Goal: Transaction & Acquisition: Obtain resource

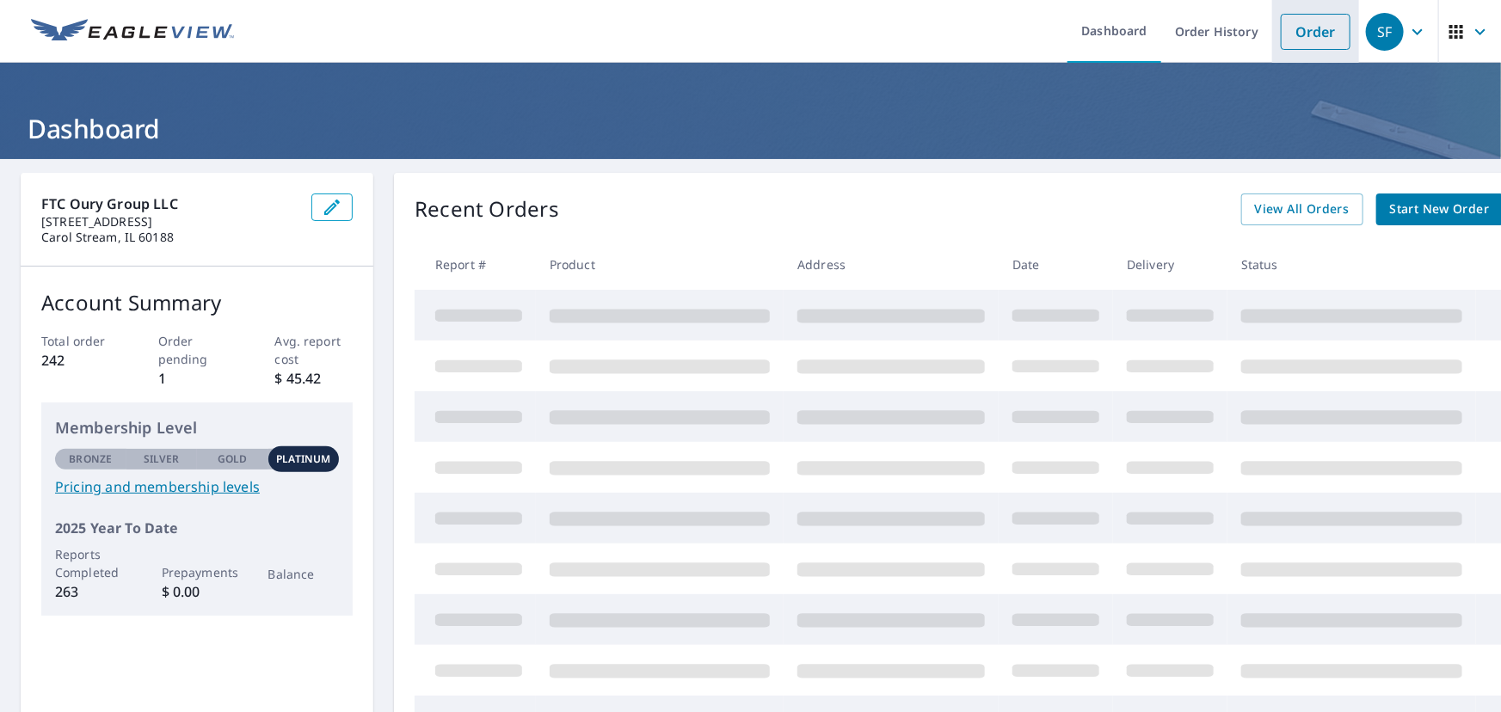
click at [1281, 25] on link "Order" at bounding box center [1316, 32] width 70 height 36
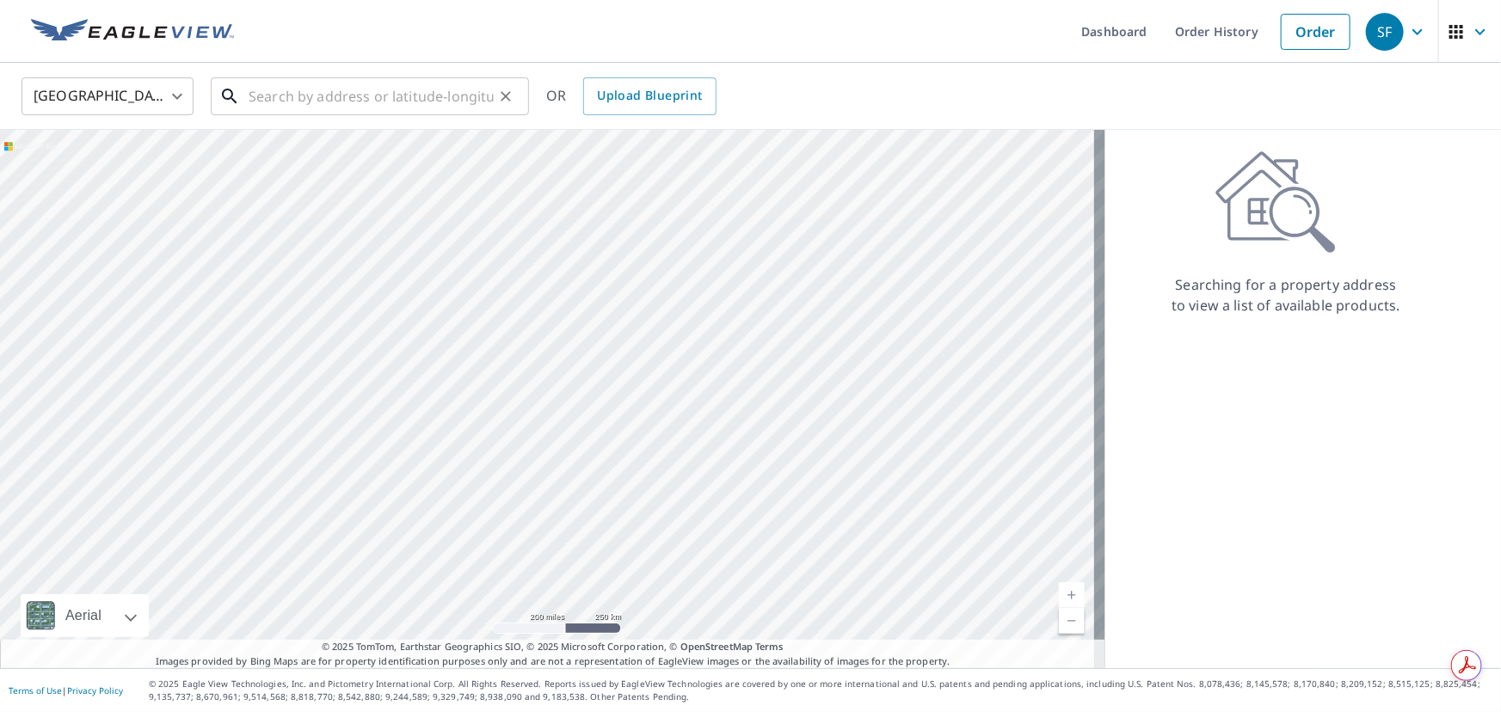
click at [361, 101] on input "text" at bounding box center [371, 96] width 245 height 48
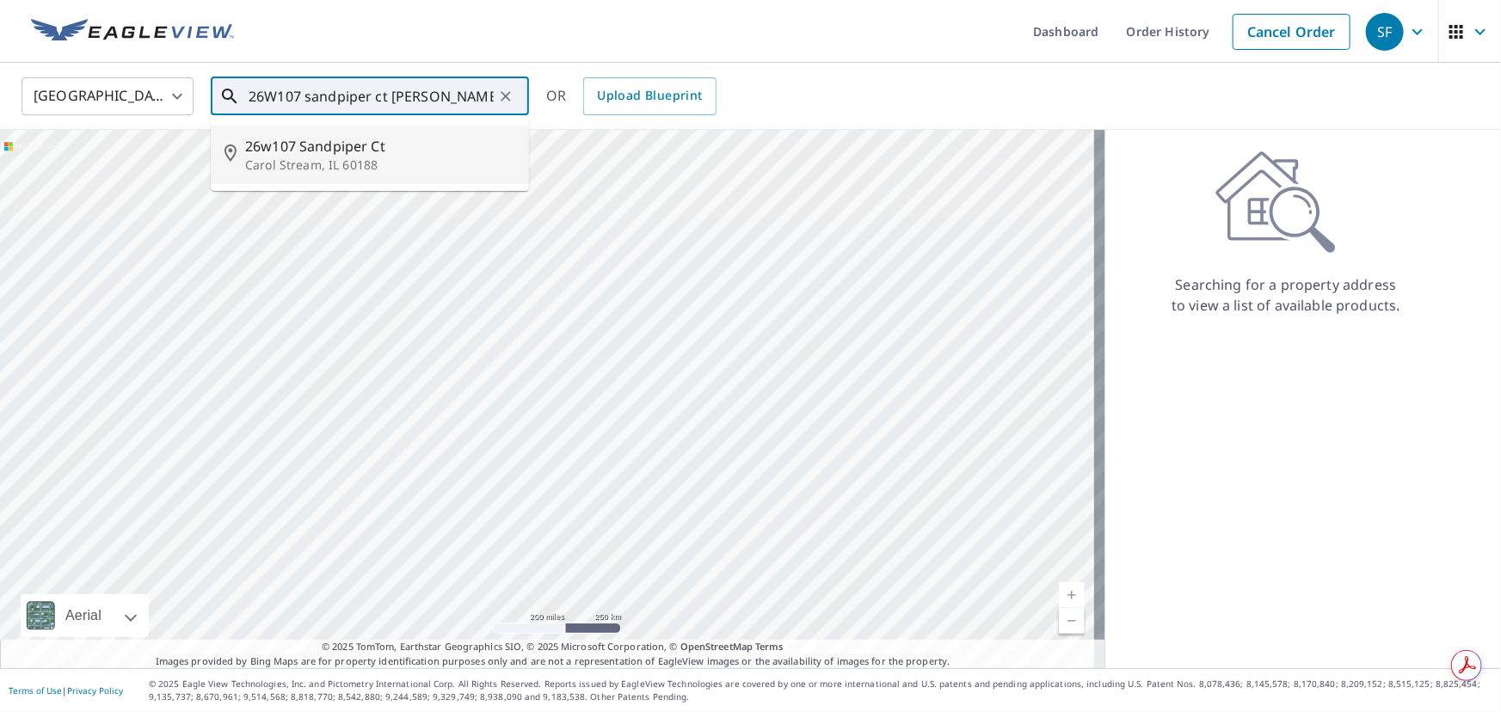
click at [331, 157] on p "Carol Stream, IL 60188" at bounding box center [380, 165] width 270 height 17
type input "[STREET_ADDRESS]"
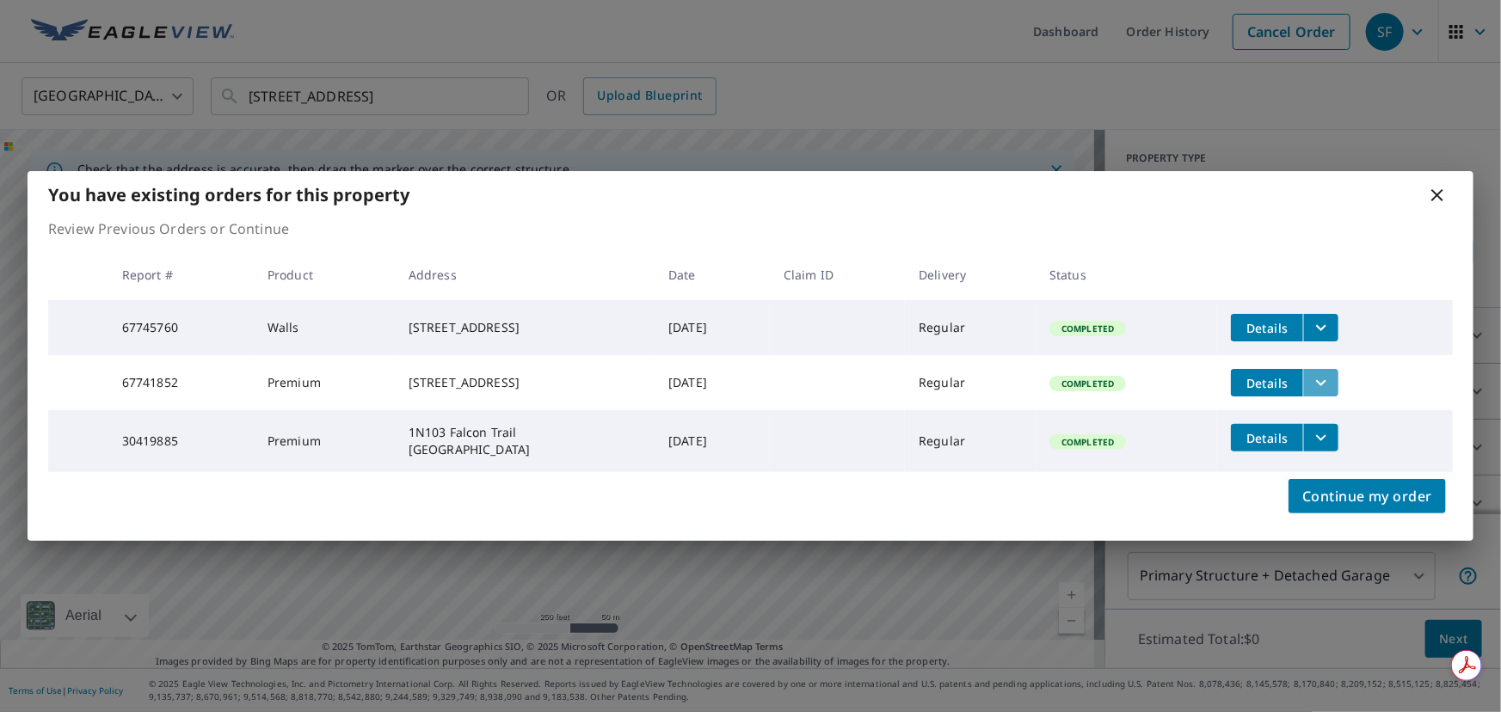
click at [1332, 385] on icon "filesDropdownBtn-67741852" at bounding box center [1321, 382] width 21 height 21
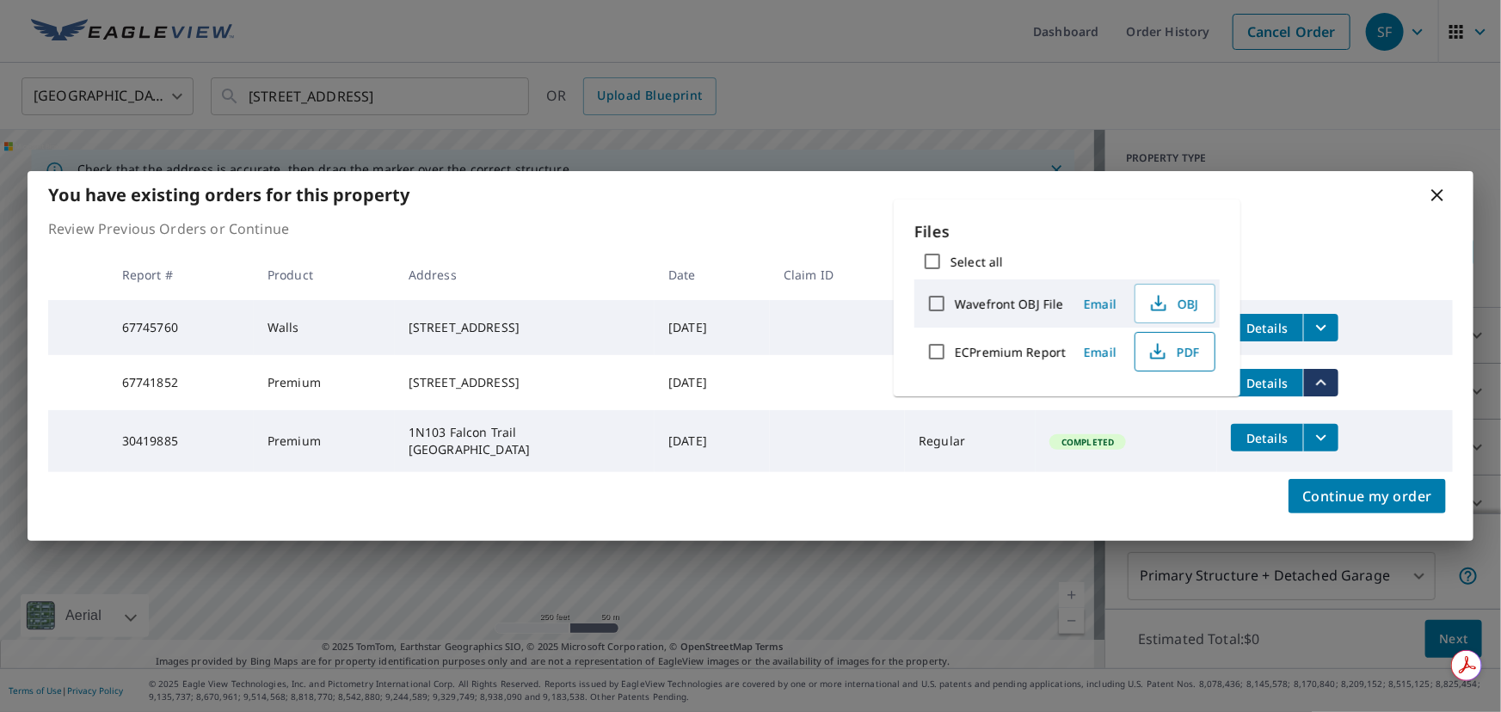
click at [1158, 346] on icon "button" at bounding box center [1158, 352] width 21 height 21
click at [1445, 188] on icon at bounding box center [1437, 195] width 21 height 21
